Goal: Transaction & Acquisition: Purchase product/service

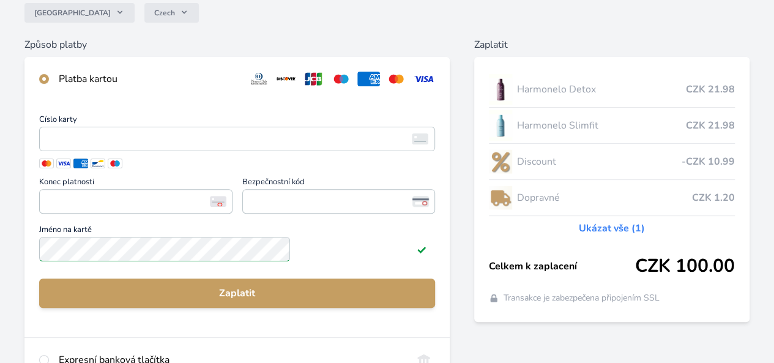
scroll to position [117, 0]
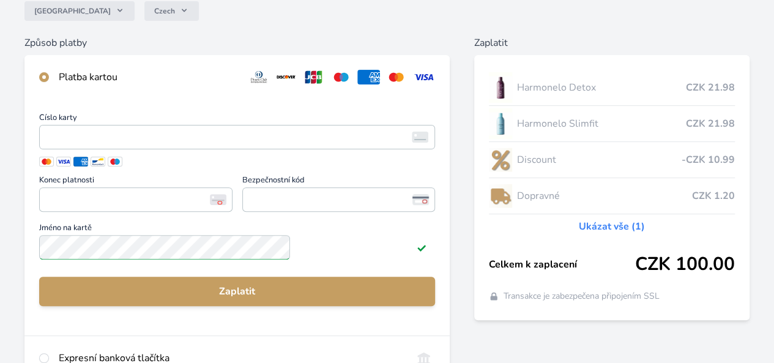
click at [773, 146] on html "Česko Czech Způsob platby Platba kartou Číslo karty <p>Your browser does not su…" at bounding box center [387, 223] width 774 height 680
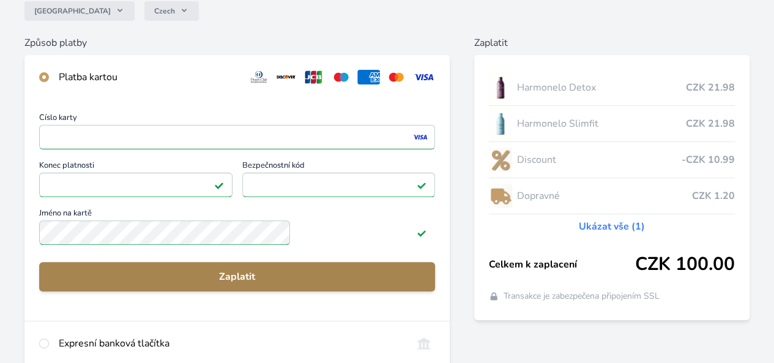
click at [305, 284] on span "Zaplatit" at bounding box center [237, 276] width 376 height 15
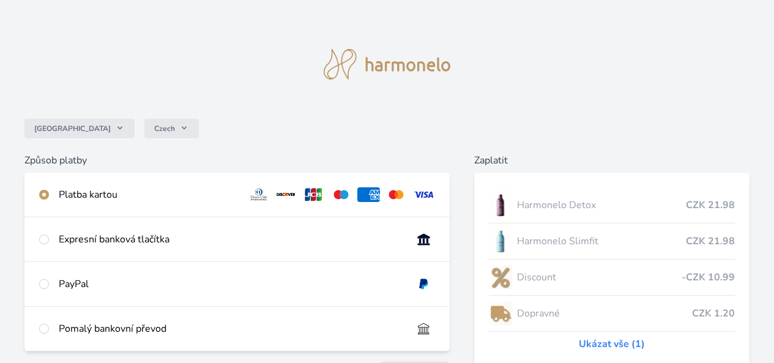
scroll to position [117, 0]
